Goal: Transaction & Acquisition: Purchase product/service

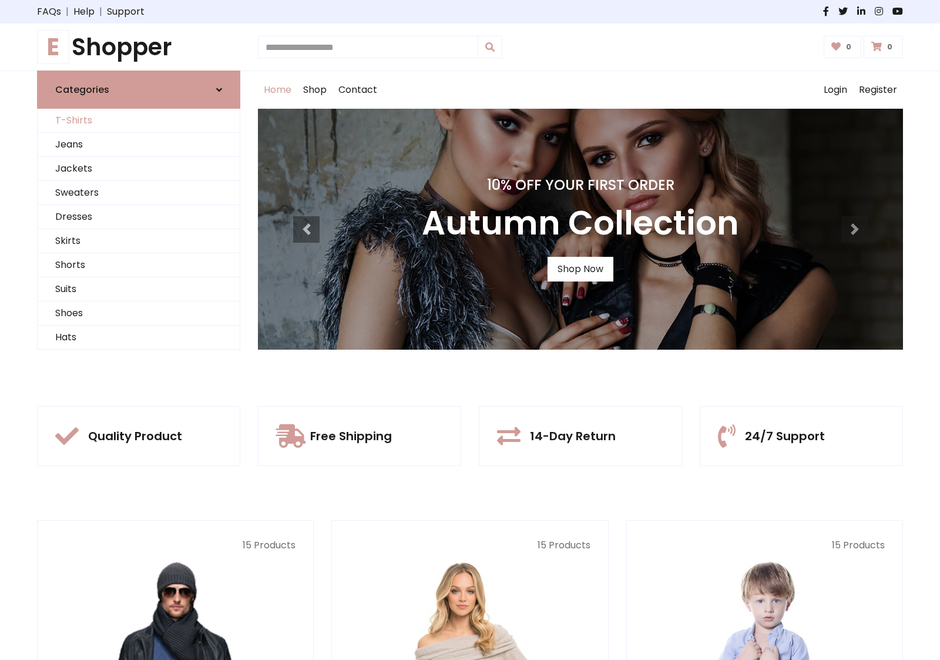
click at [139, 120] on link "T-Shirts" at bounding box center [139, 121] width 202 height 24
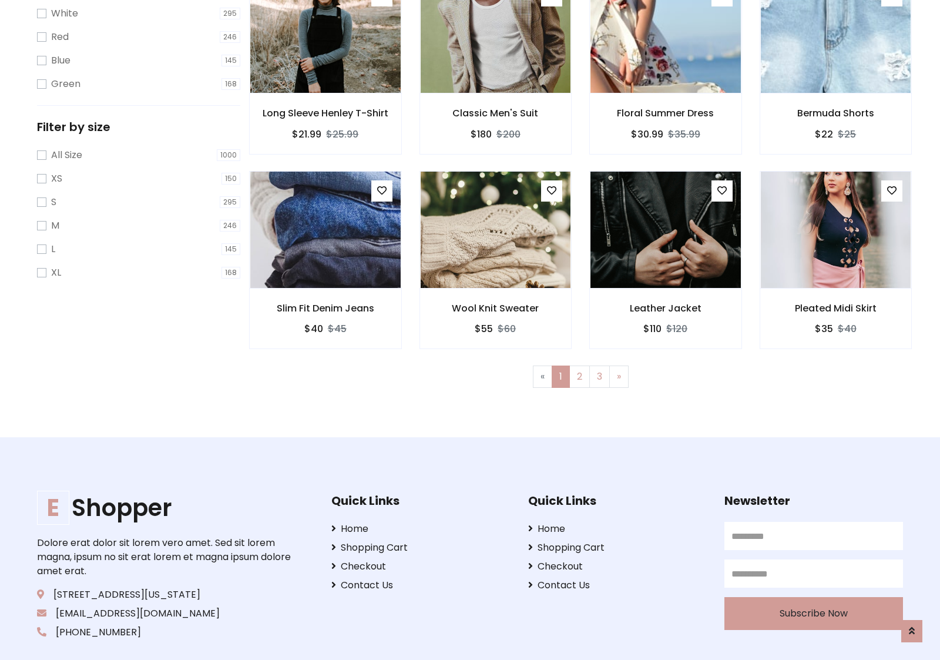
scroll to position [21, 0]
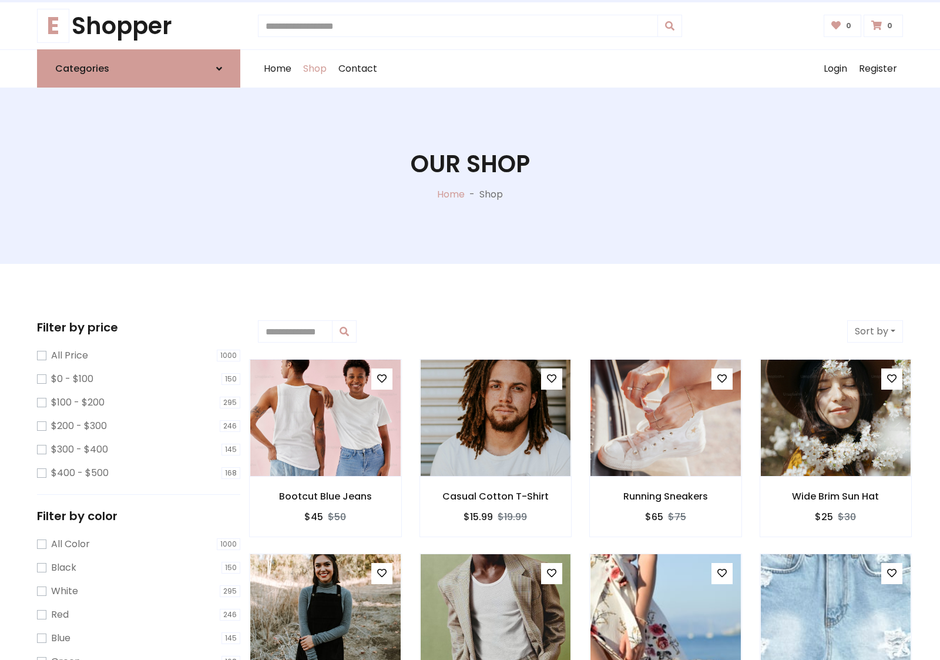
click at [470, 176] on h1 "Our Shop" at bounding box center [470, 164] width 119 height 28
click at [581, 69] on div "Home Shop Contact Log out Login Register" at bounding box center [580, 69] width 645 height 38
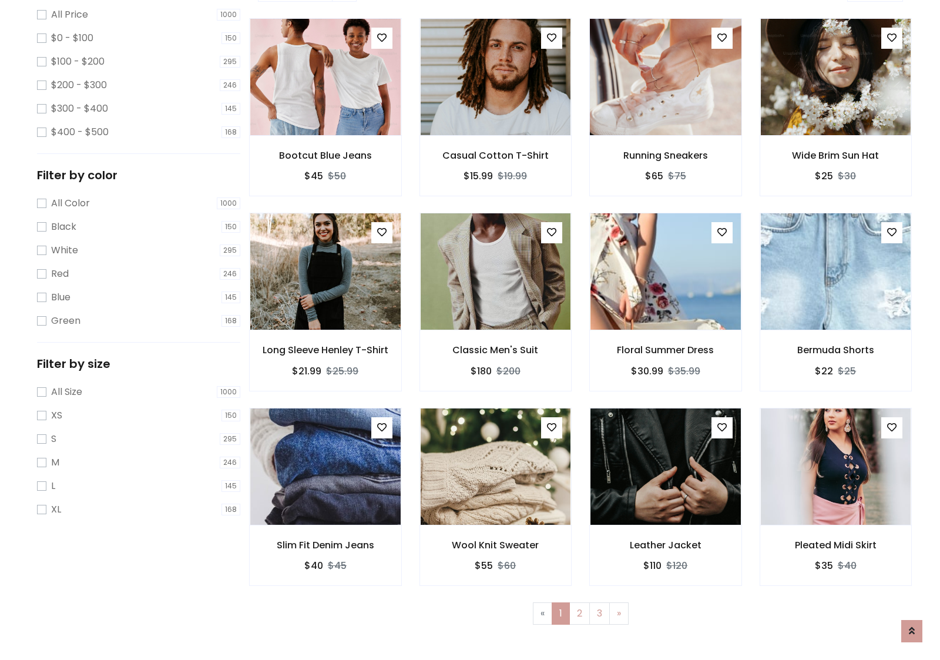
click at [665, 118] on img at bounding box center [665, 77] width 180 height 282
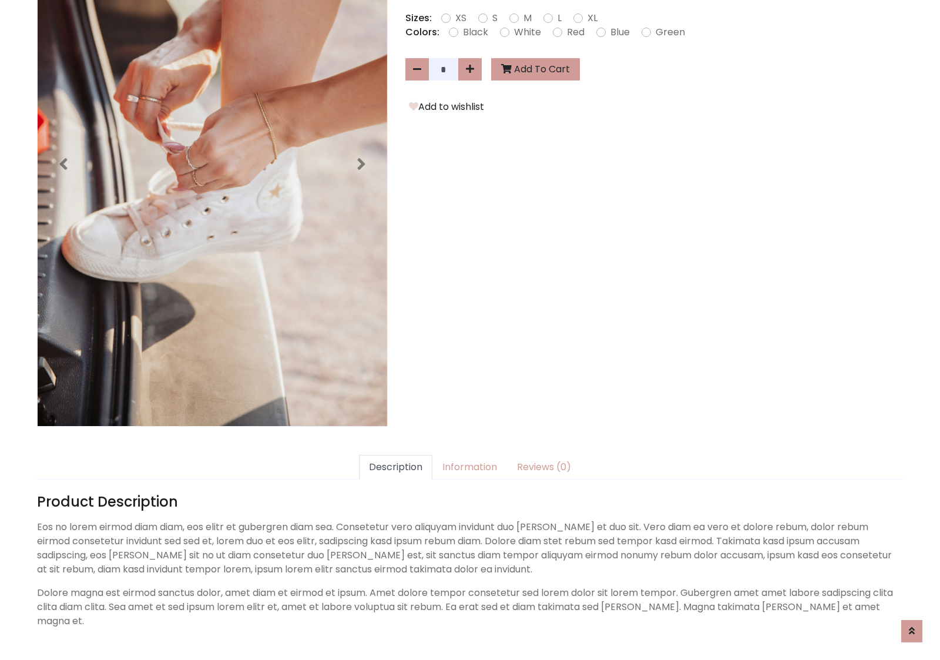
scroll to position [287, 0]
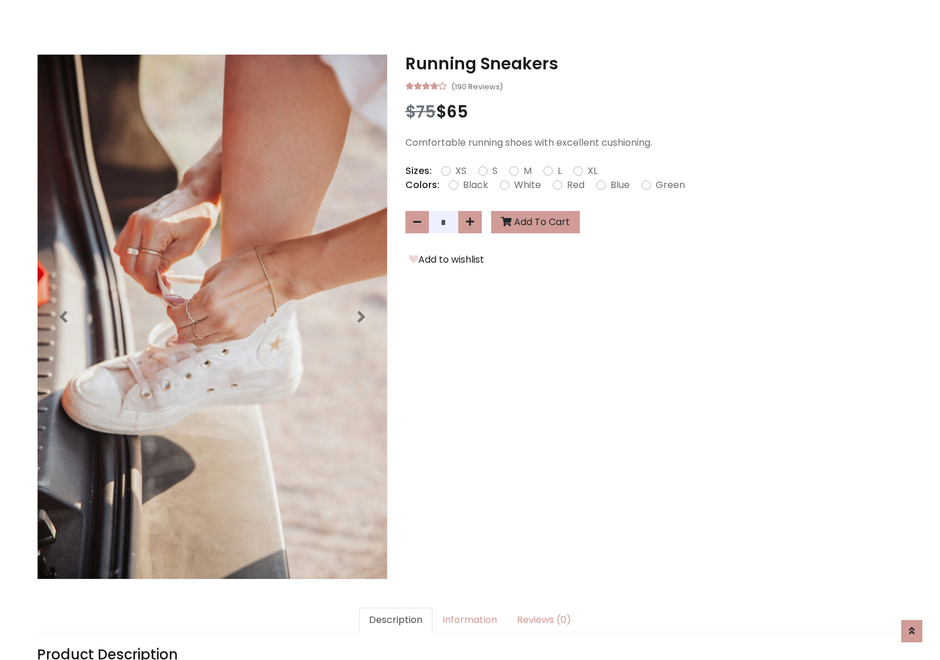
click at [654, 63] on h3 "Running Sneakers" at bounding box center [654, 64] width 498 height 20
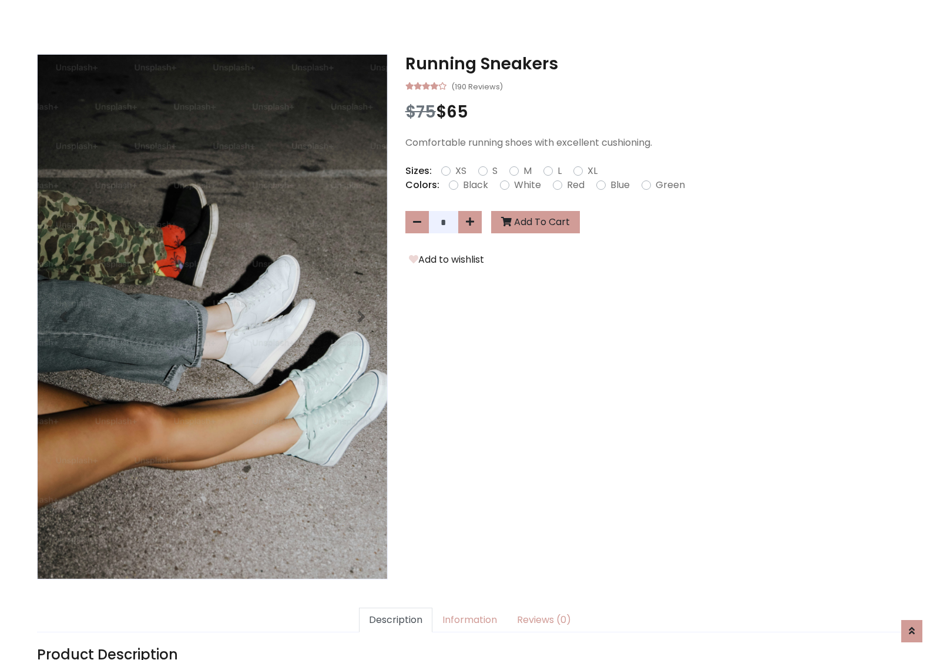
click at [654, 63] on h3 "Running Sneakers" at bounding box center [654, 64] width 498 height 20
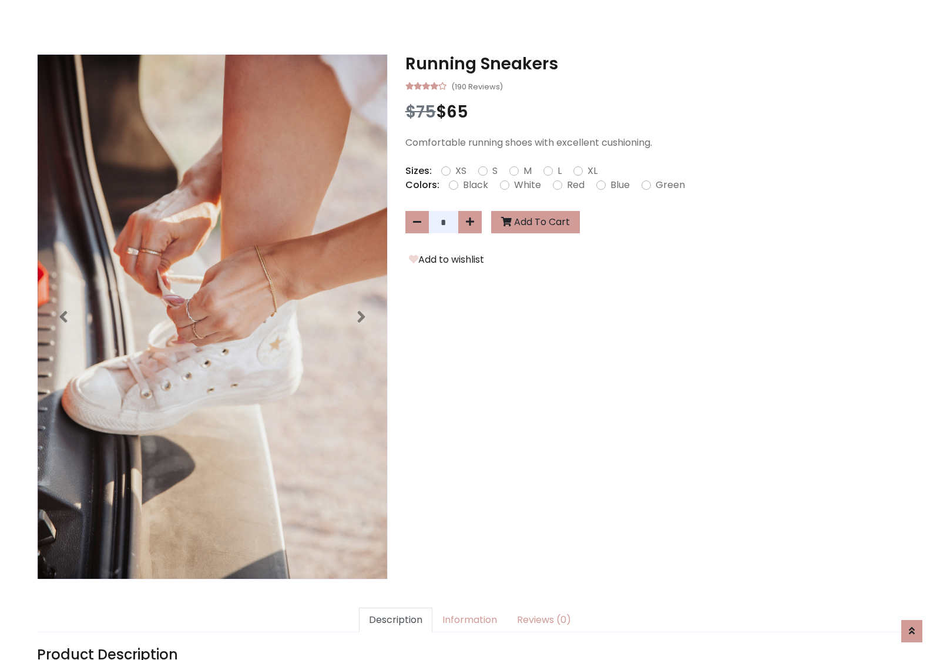
click at [654, 63] on h3 "Running Sneakers" at bounding box center [654, 64] width 498 height 20
